Goal: Download file/media

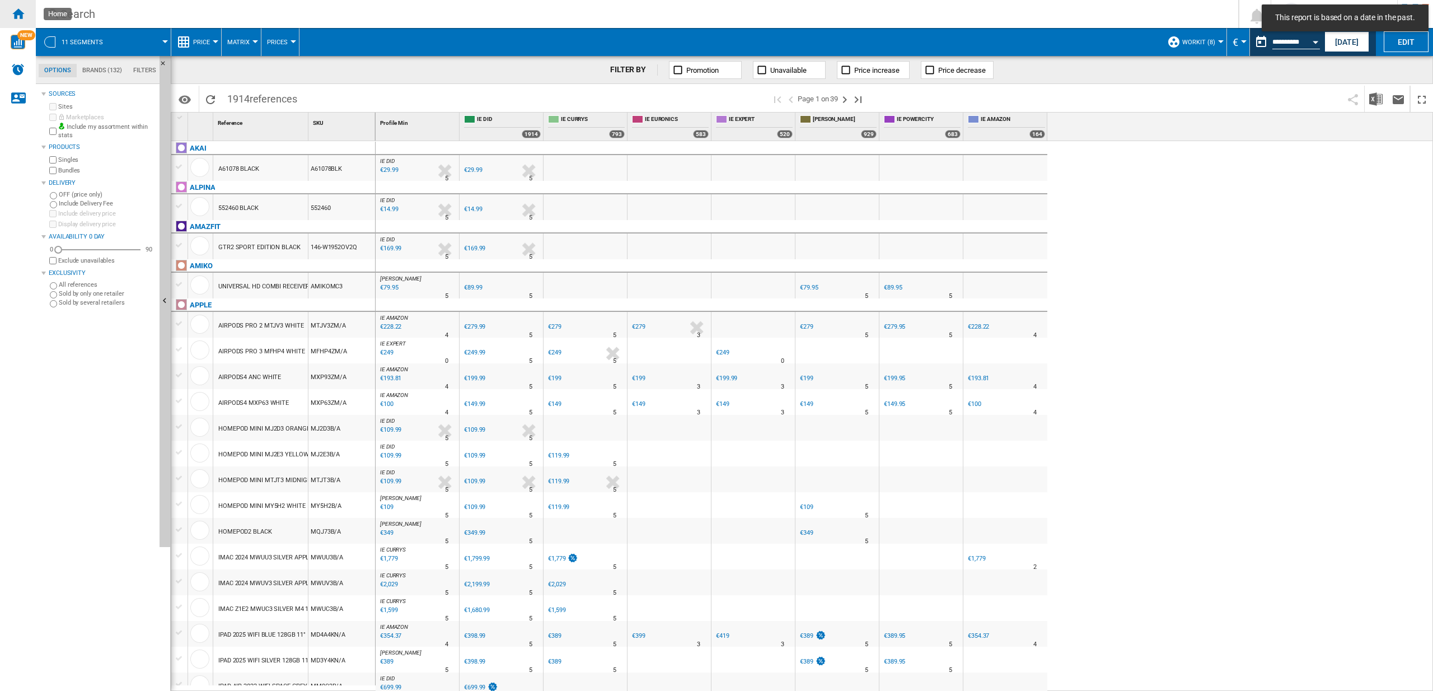
click at [27, 15] on div "Home" at bounding box center [18, 14] width 36 height 28
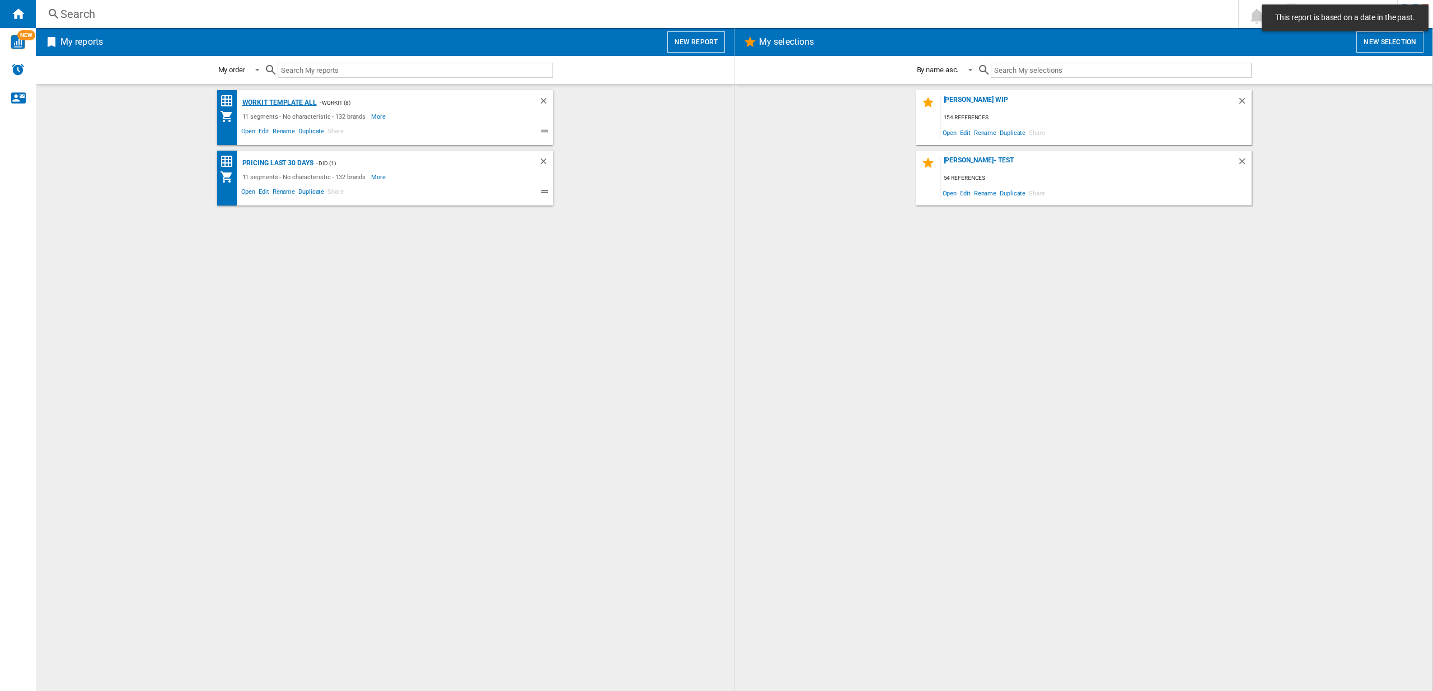
click at [292, 100] on div "Workit Template All" at bounding box center [278, 103] width 77 height 14
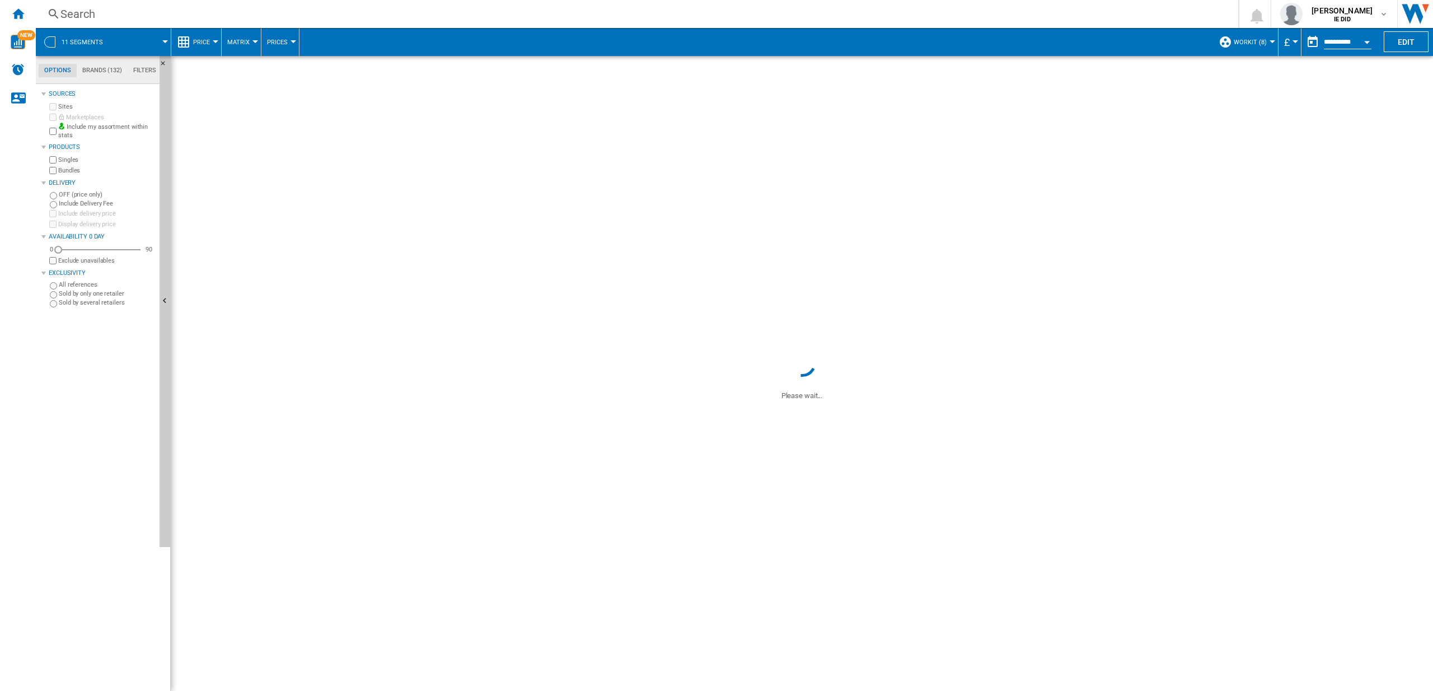
click at [1295, 39] on button "£" at bounding box center [1289, 42] width 11 height 28
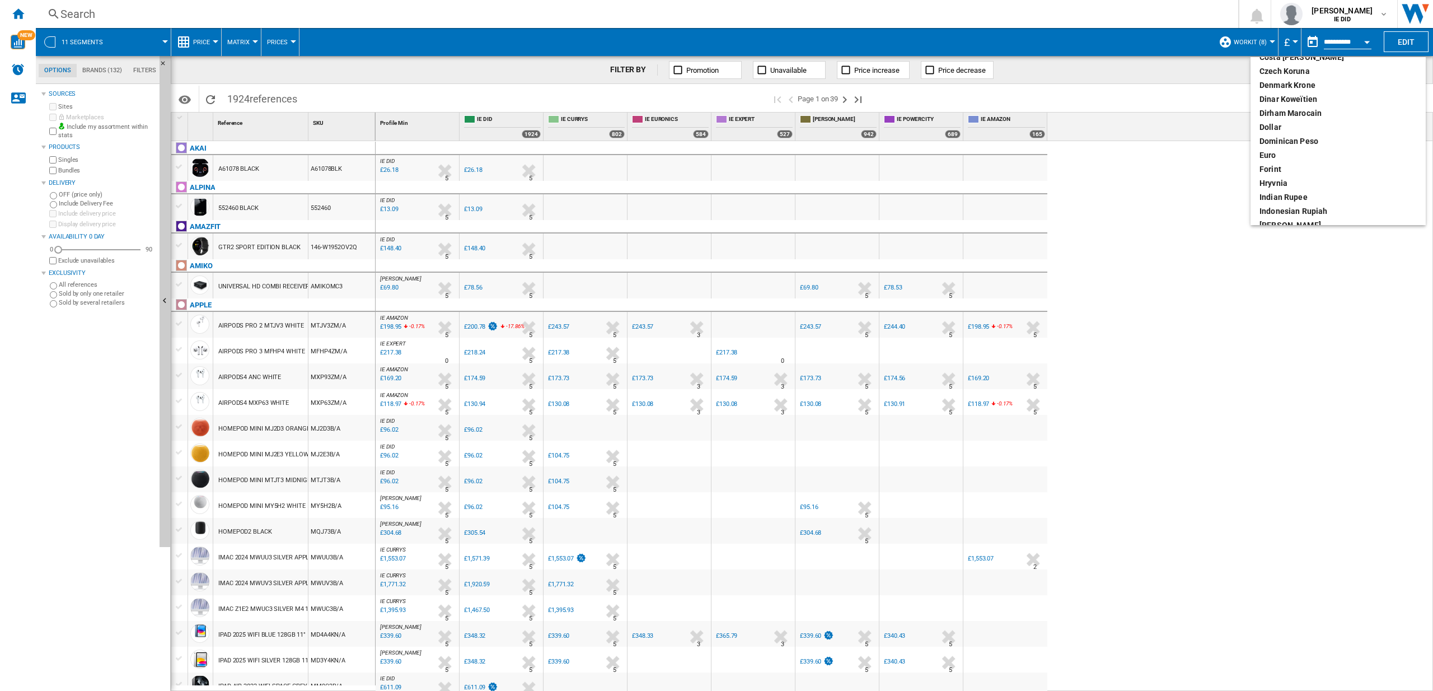
scroll to position [146, 0]
click at [1276, 132] on div "euro" at bounding box center [1337, 133] width 157 height 11
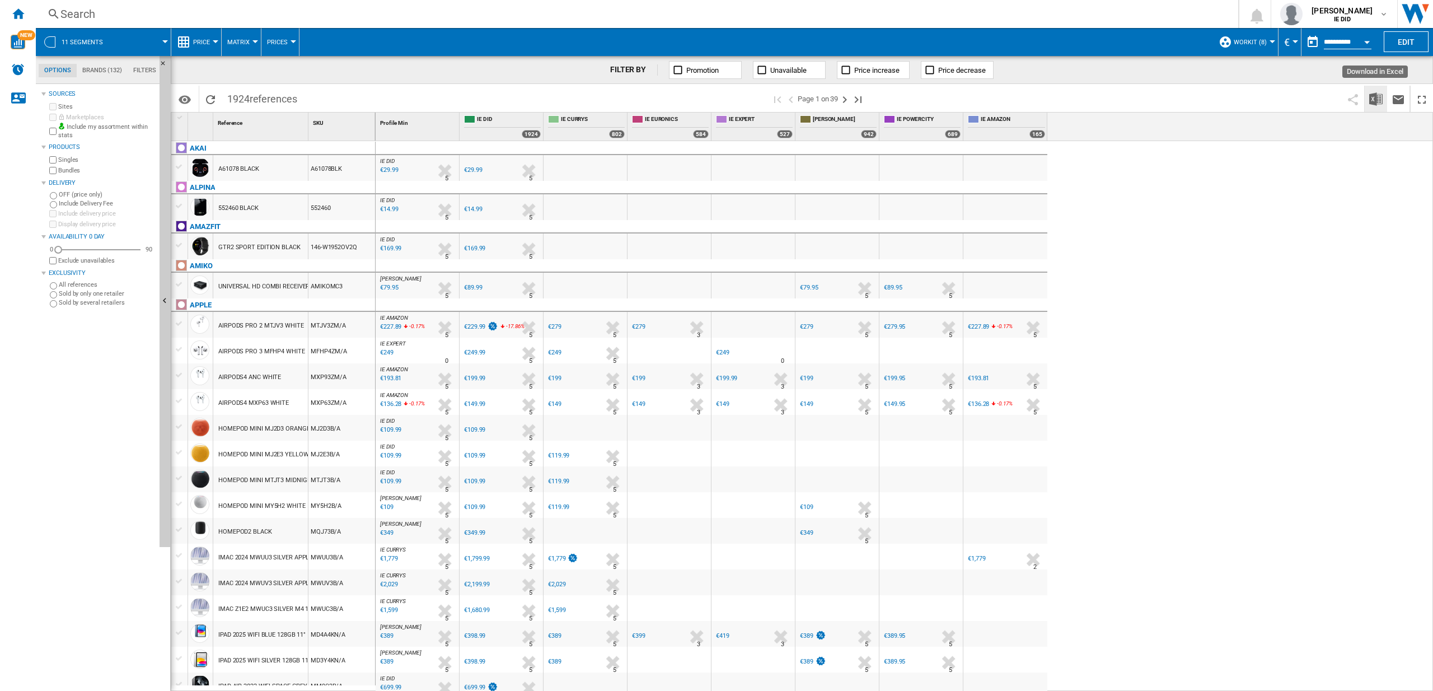
click at [1377, 95] on img "Download in Excel" at bounding box center [1375, 98] width 13 height 13
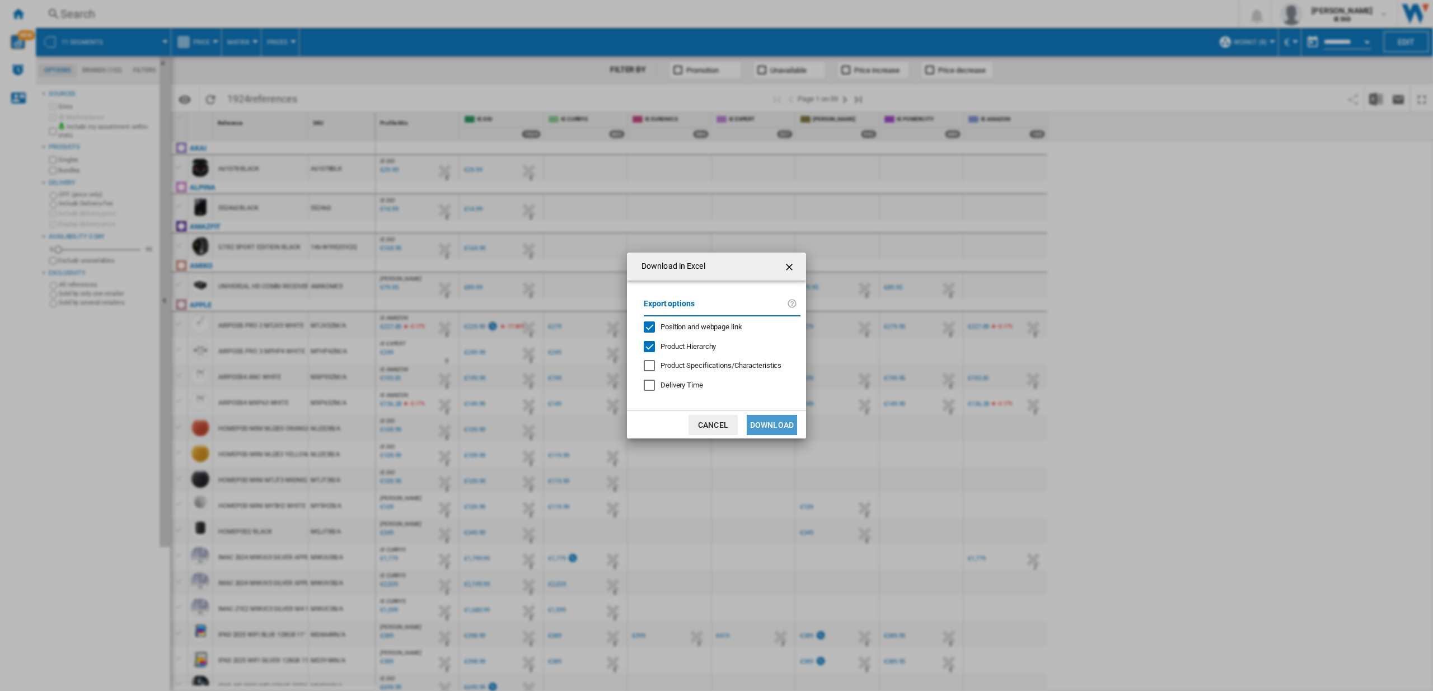
click at [784, 427] on button "Download" at bounding box center [772, 425] width 50 height 20
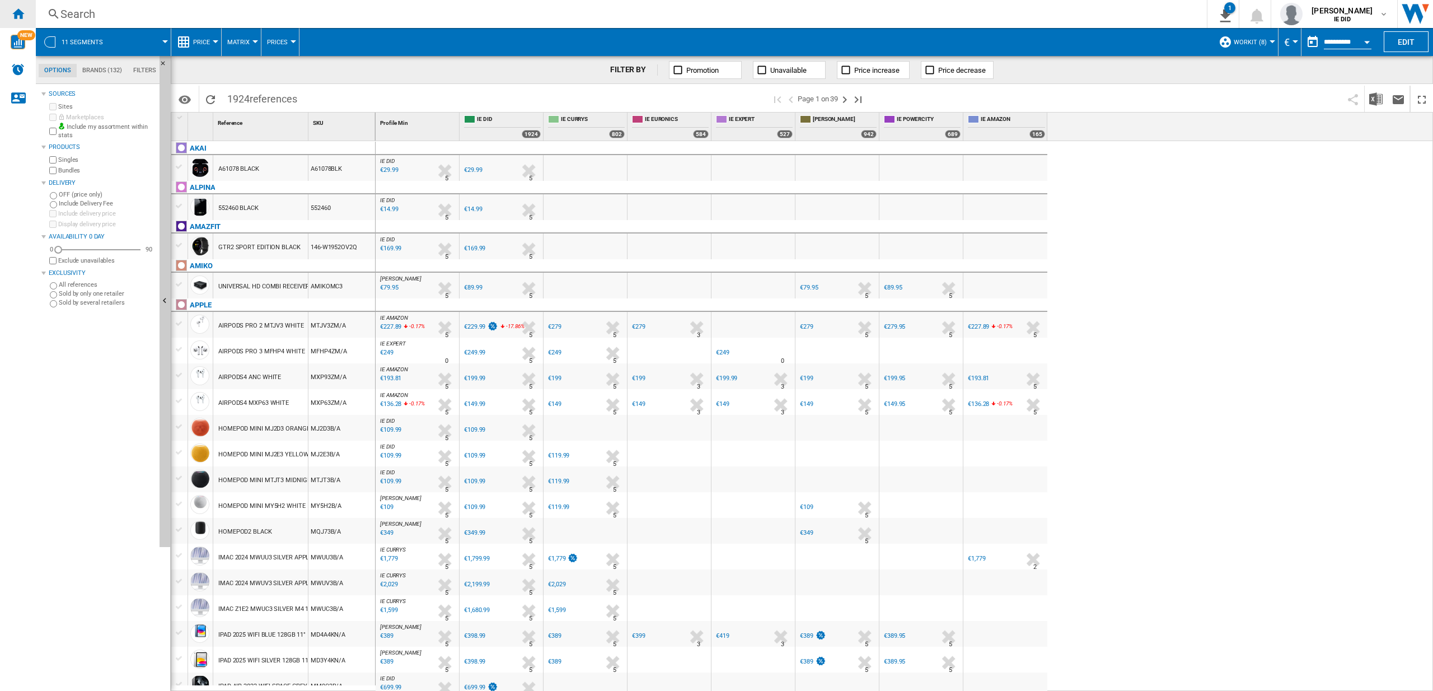
click at [17, 12] on ng-md-icon "Home" at bounding box center [17, 13] width 13 height 13
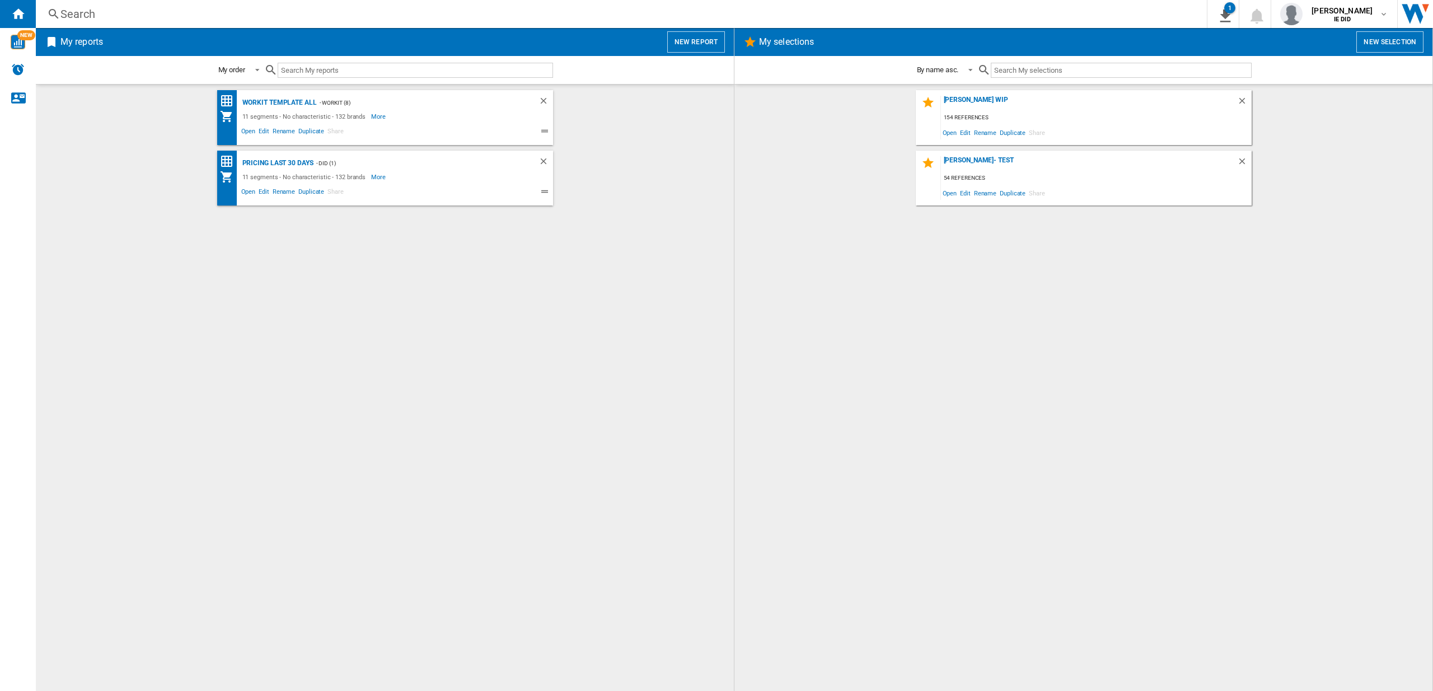
click at [718, 44] on button "New report" at bounding box center [696, 41] width 58 height 21
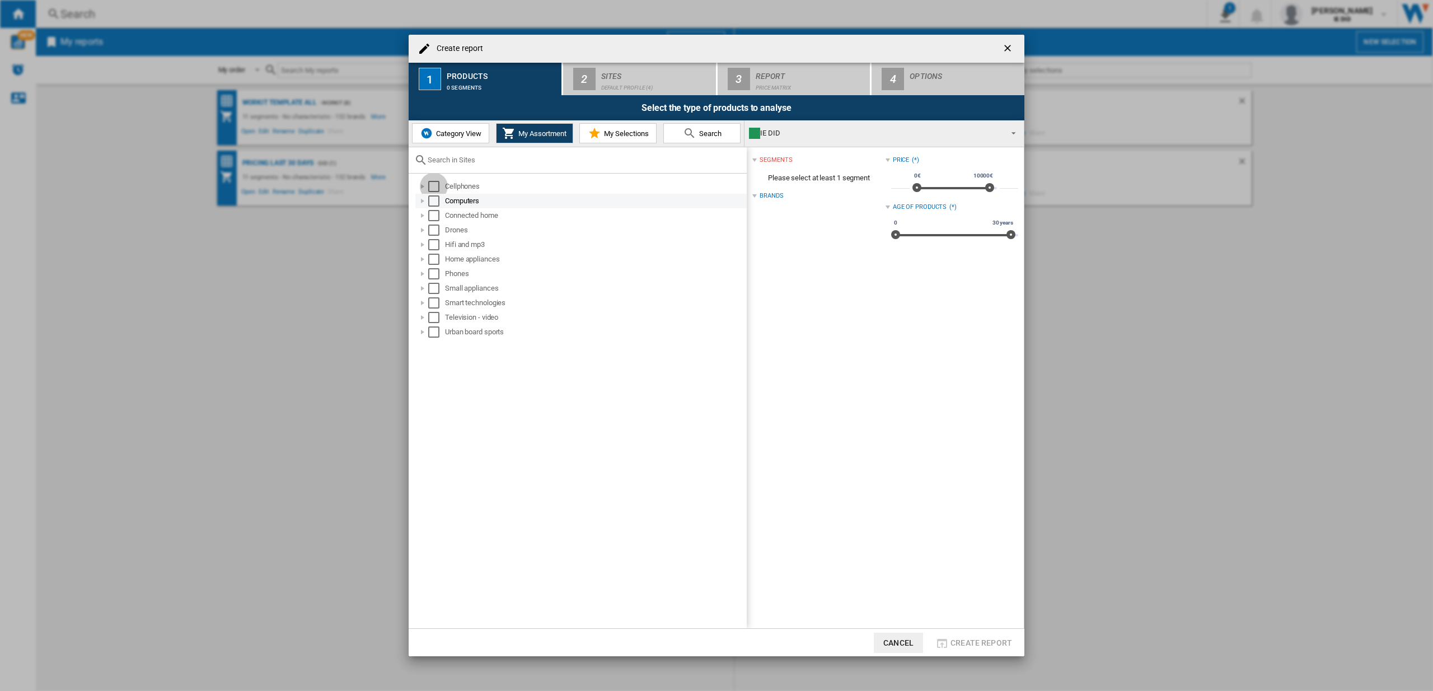
drag, startPoint x: 438, startPoint y: 186, endPoint x: 436, endPoint y: 196, distance: 10.2
click at [437, 189] on div "Select" at bounding box center [433, 186] width 11 height 11
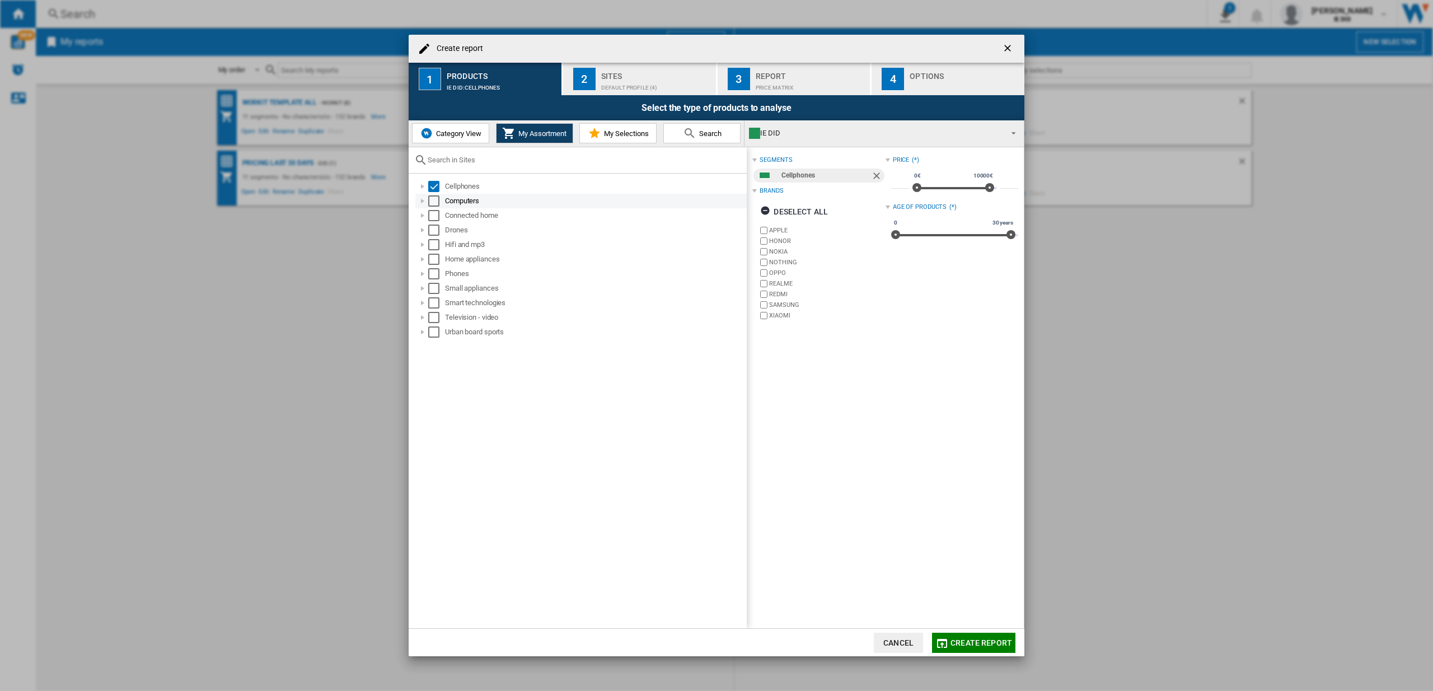
drag, startPoint x: 435, startPoint y: 198, endPoint x: 436, endPoint y: 205, distance: 7.4
click at [435, 199] on div "Select" at bounding box center [433, 200] width 11 height 11
drag, startPoint x: 436, startPoint y: 215, endPoint x: 435, endPoint y: 230, distance: 14.6
click at [436, 216] on div "Select" at bounding box center [433, 215] width 11 height 11
click at [434, 232] on div "Select" at bounding box center [433, 229] width 11 height 11
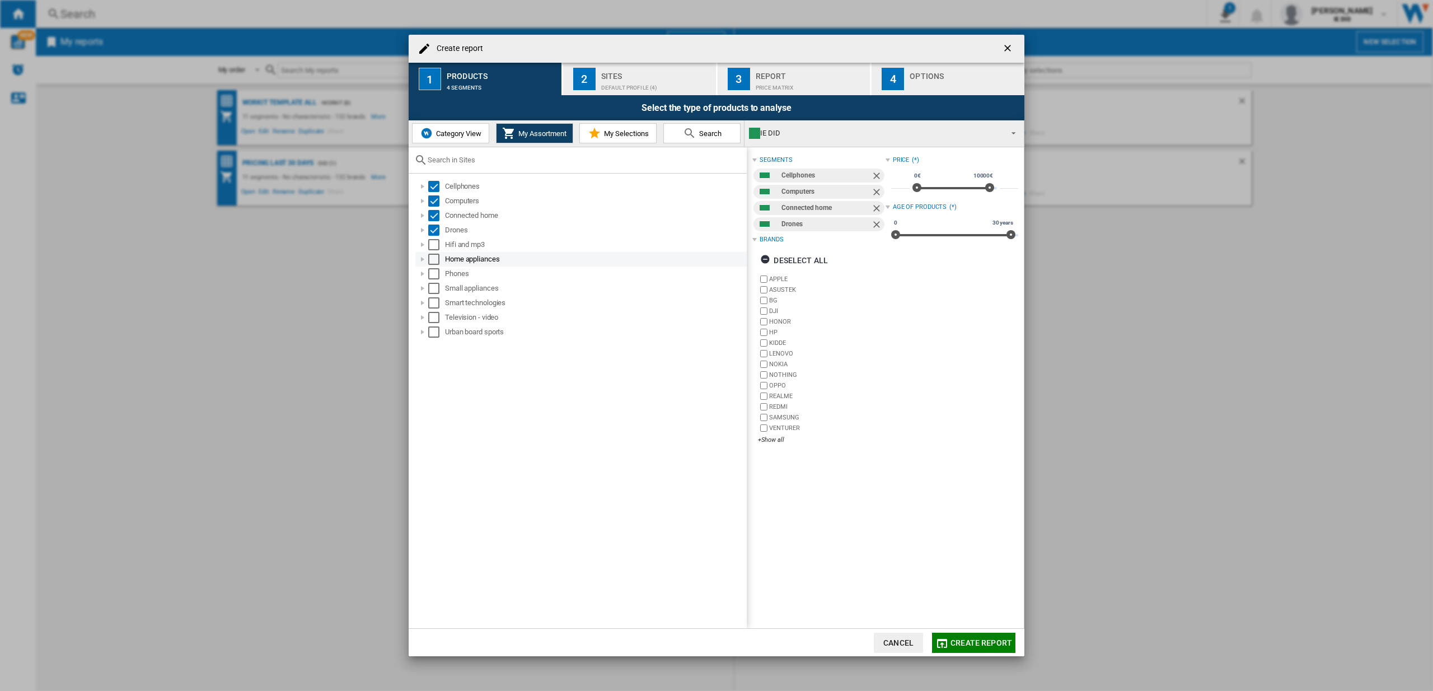
drag, startPoint x: 437, startPoint y: 242, endPoint x: 435, endPoint y: 265, distance: 22.5
click at [437, 243] on div "Select" at bounding box center [433, 244] width 11 height 11
drag, startPoint x: 437, startPoint y: 257, endPoint x: 436, endPoint y: 279, distance: 21.9
click at [437, 261] on div "Select" at bounding box center [433, 259] width 11 height 11
drag, startPoint x: 439, startPoint y: 274, endPoint x: 435, endPoint y: 285, distance: 11.9
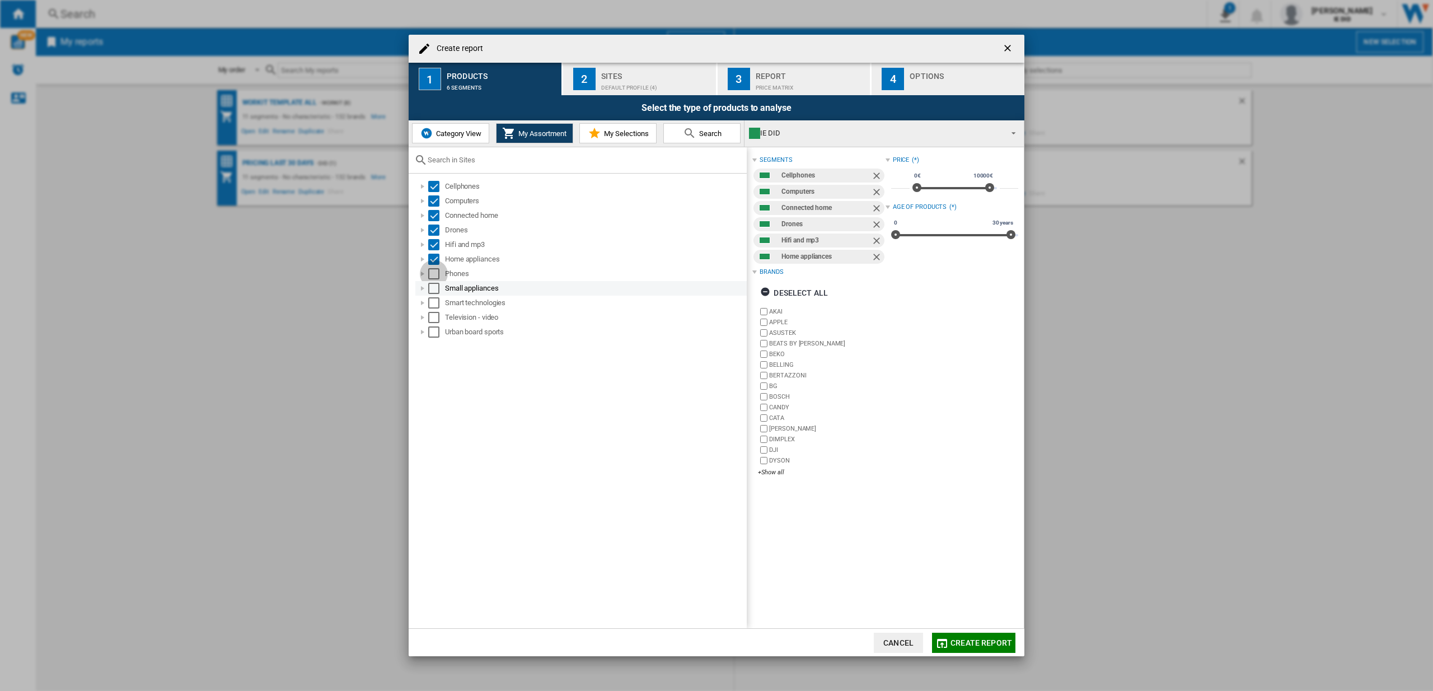
click at [439, 275] on div "Select" at bounding box center [433, 273] width 11 height 11
click at [435, 285] on div "Select" at bounding box center [433, 288] width 11 height 11
drag, startPoint x: 434, startPoint y: 302, endPoint x: 437, endPoint y: 320, distance: 17.5
click at [434, 303] on div "Select" at bounding box center [433, 302] width 11 height 11
drag, startPoint x: 437, startPoint y: 320, endPoint x: 436, endPoint y: 329, distance: 9.0
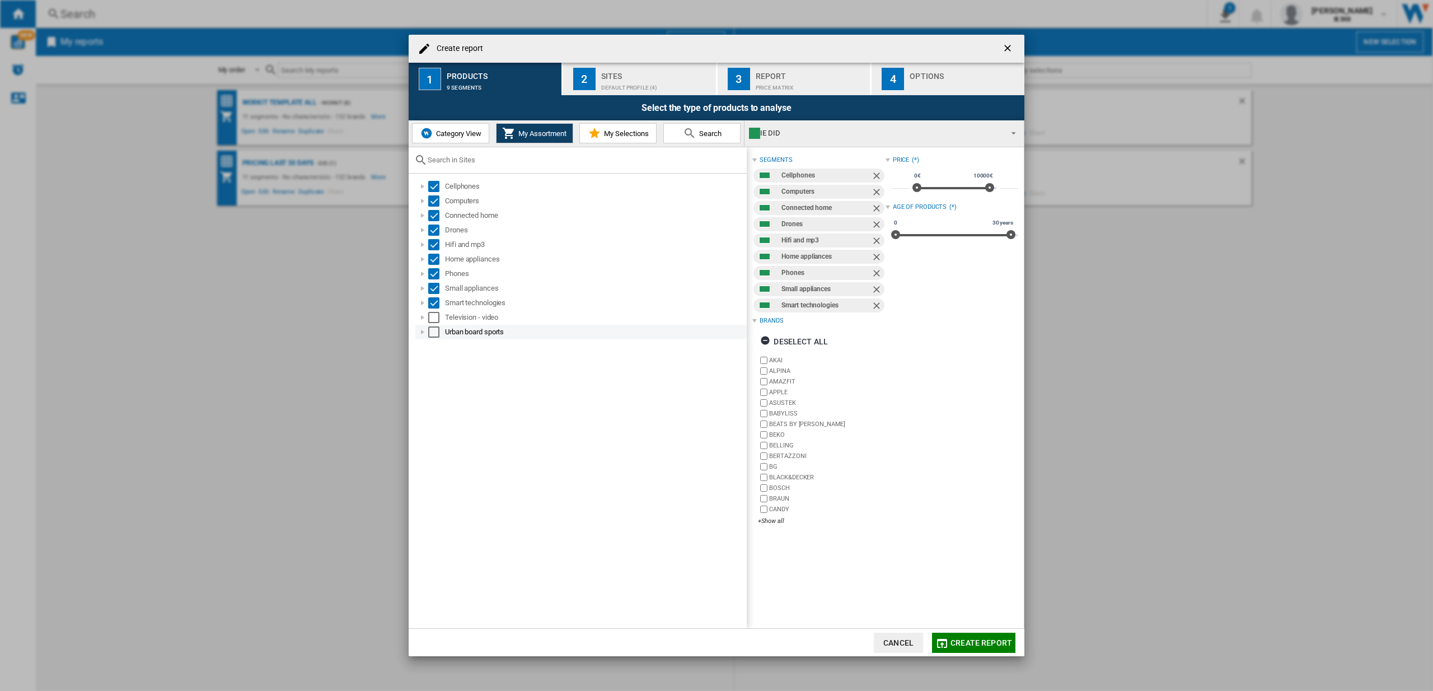
click at [437, 321] on div "Select" at bounding box center [433, 317] width 11 height 11
drag, startPoint x: 435, startPoint y: 333, endPoint x: 493, endPoint y: 296, distance: 69.2
click at [435, 333] on div "Select" at bounding box center [433, 331] width 11 height 11
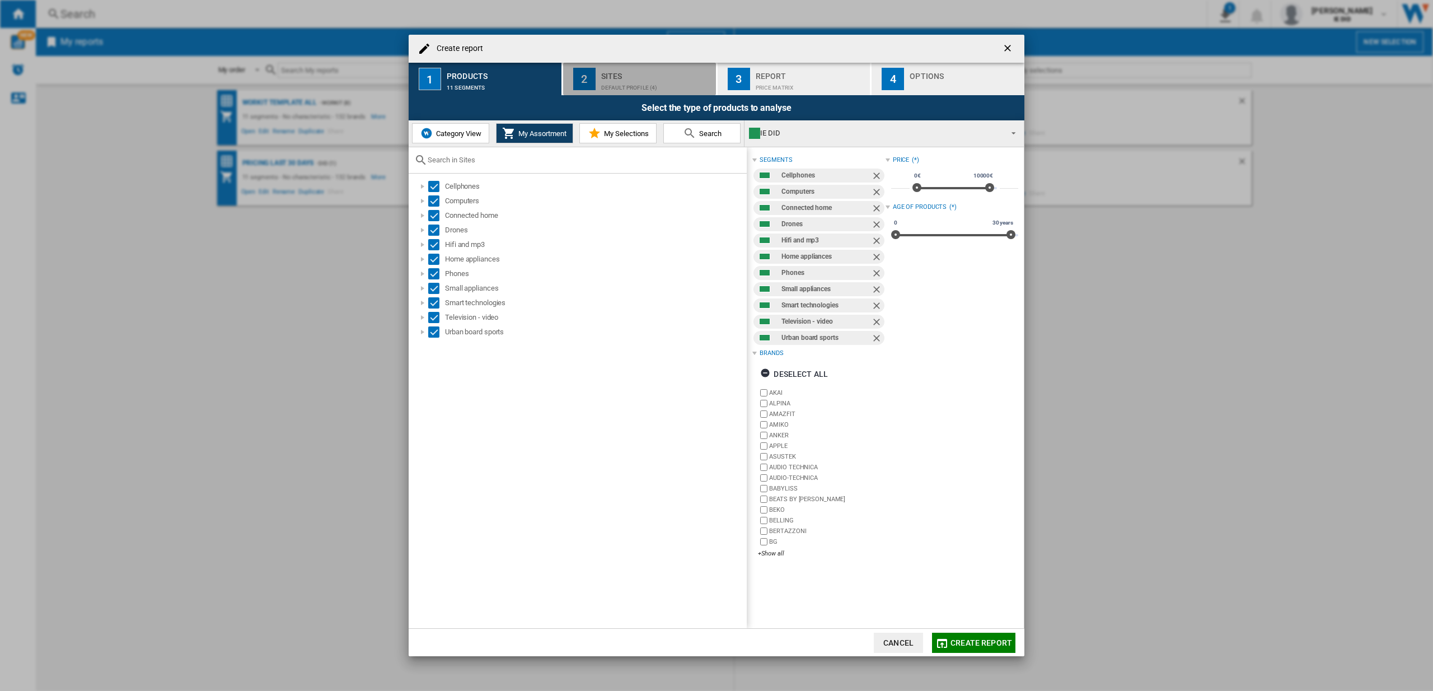
drag, startPoint x: 648, startPoint y: 77, endPoint x: 615, endPoint y: 86, distance: 33.8
click at [648, 76] on div "Sites" at bounding box center [656, 73] width 110 height 12
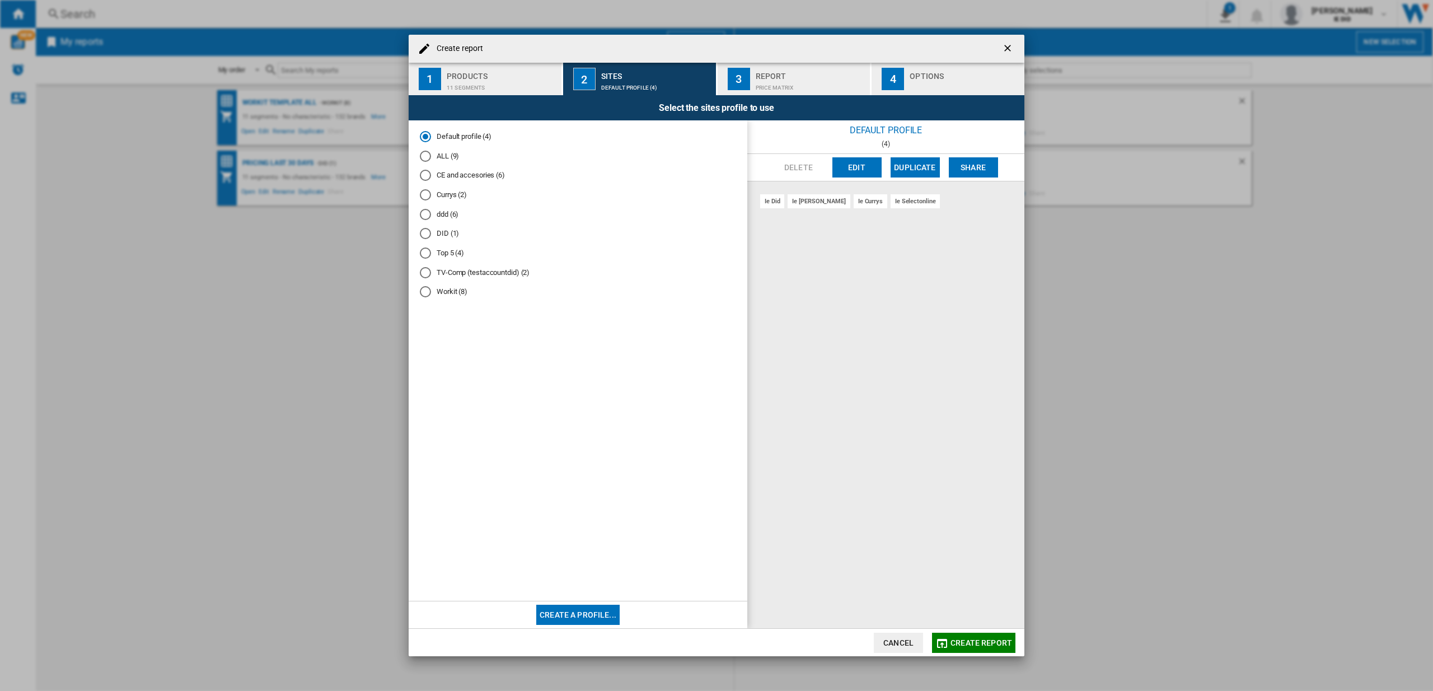
drag, startPoint x: 427, startPoint y: 157, endPoint x: 439, endPoint y: 176, distance: 23.1
click at [428, 157] on div "ALL (9)" at bounding box center [425, 156] width 11 height 11
drag, startPoint x: 970, startPoint y: 646, endPoint x: 964, endPoint y: 638, distance: 10.9
click at [970, 646] on span "Create report" at bounding box center [981, 642] width 62 height 9
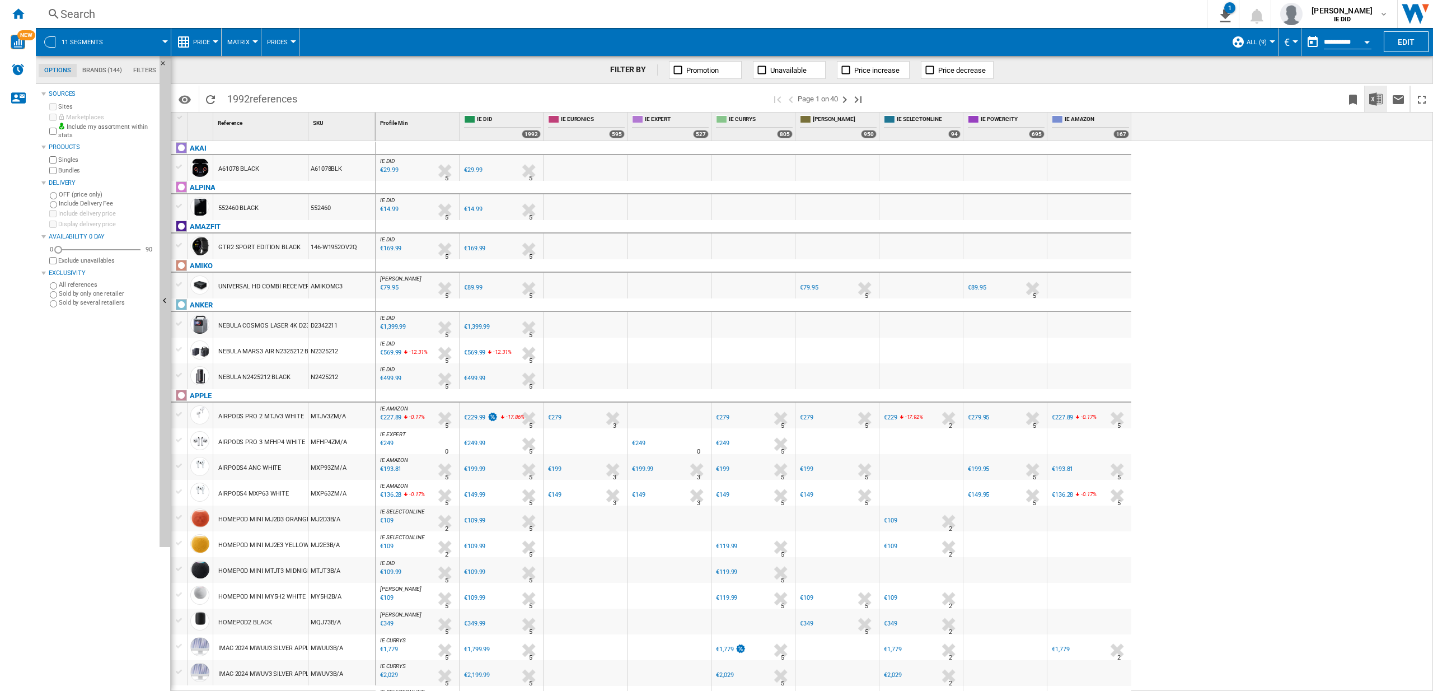
click at [1370, 100] on img "Download in Excel" at bounding box center [1375, 98] width 13 height 13
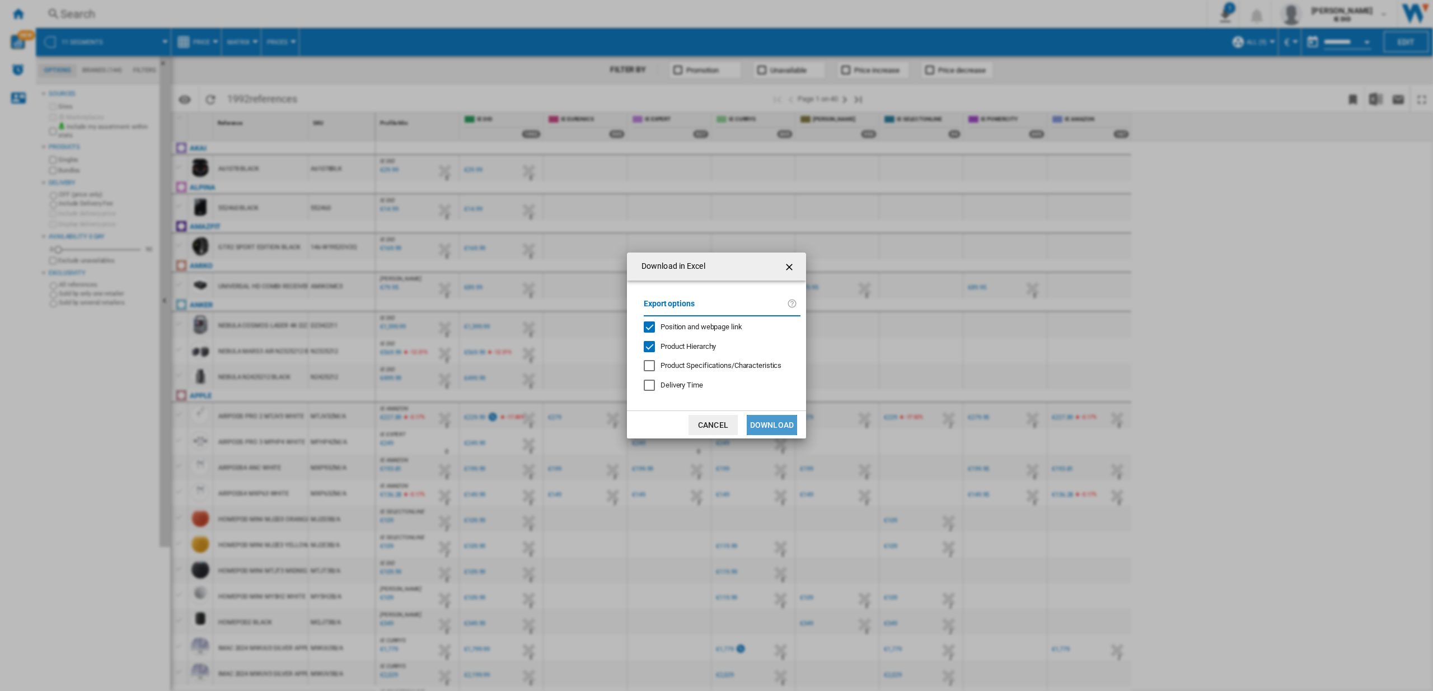
click at [775, 415] on button "Download" at bounding box center [772, 425] width 50 height 20
